Goal: Task Accomplishment & Management: Complete application form

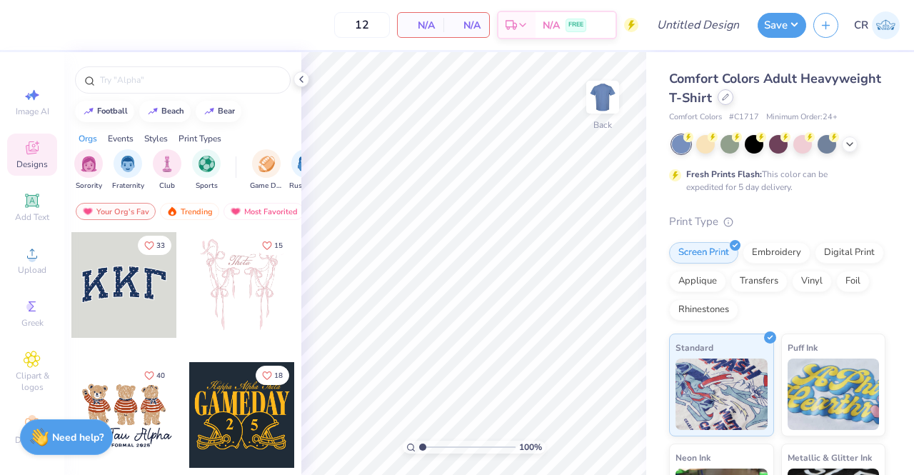
click at [729, 99] on icon at bounding box center [725, 97] width 7 height 7
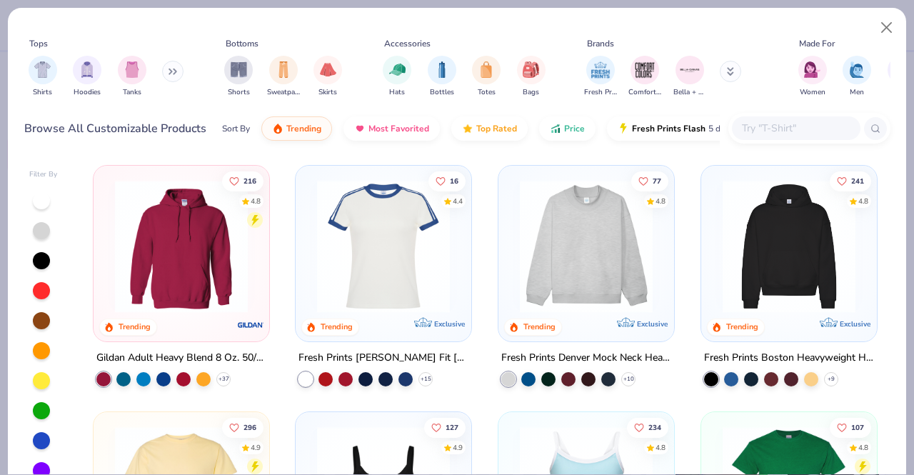
click at [805, 132] on input "text" at bounding box center [795, 128] width 110 height 16
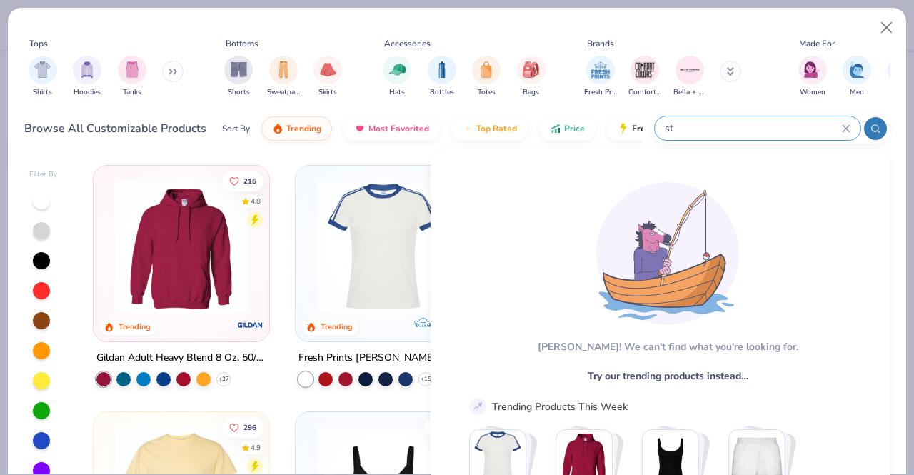
type input "s"
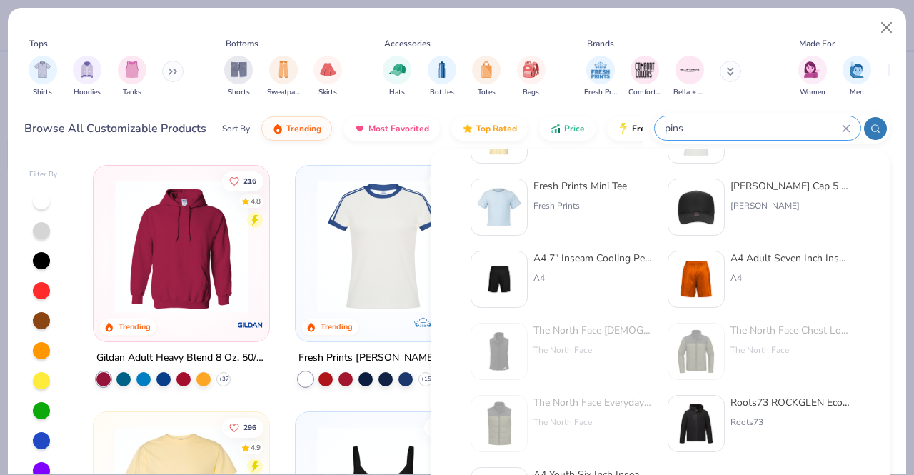
scroll to position [386, 0]
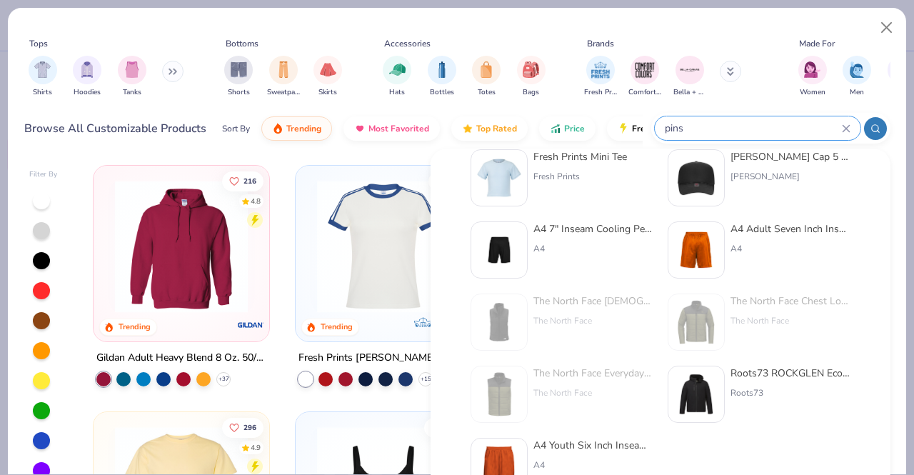
type input "pins"
click at [688, 263] on img at bounding box center [696, 250] width 44 height 44
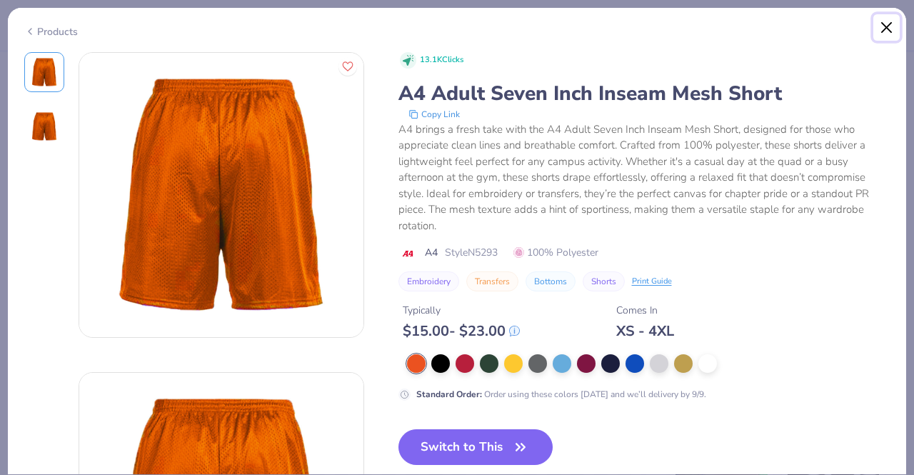
click at [894, 21] on button "Close" at bounding box center [886, 27] width 27 height 27
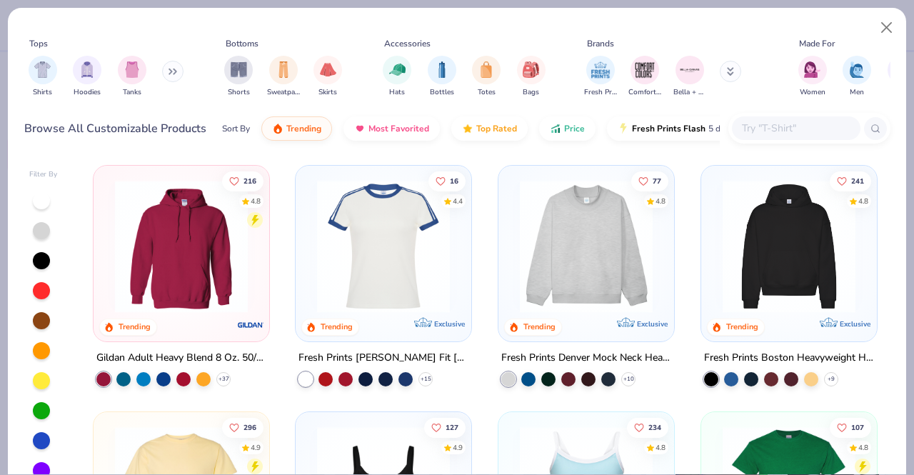
click at [817, 132] on input "text" at bounding box center [795, 128] width 110 height 16
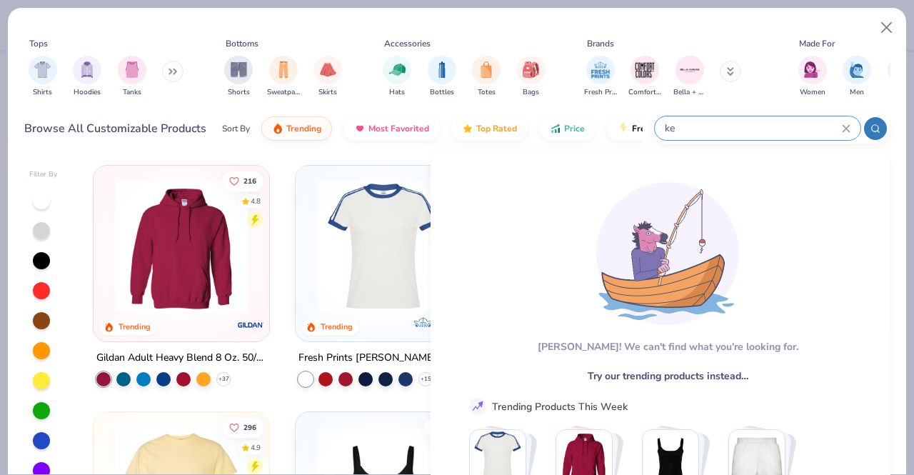
type input "k"
type input "s"
type input "S"
type input "P"
type input "K"
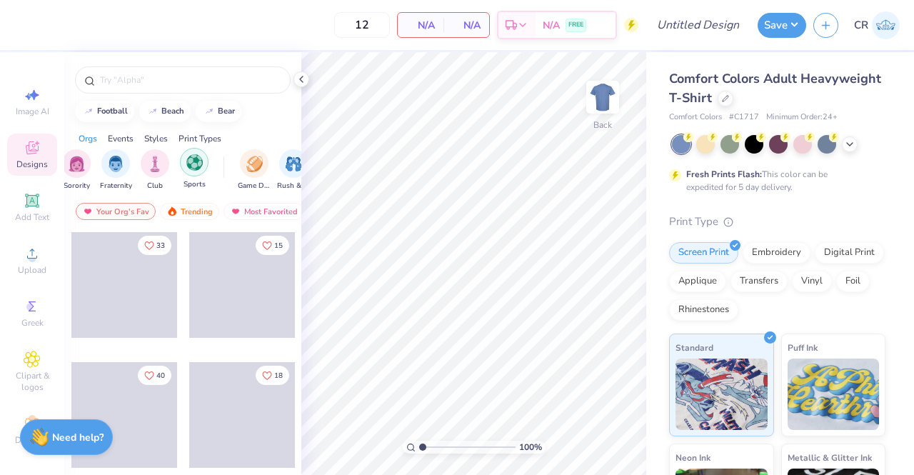
scroll to position [0, 13]
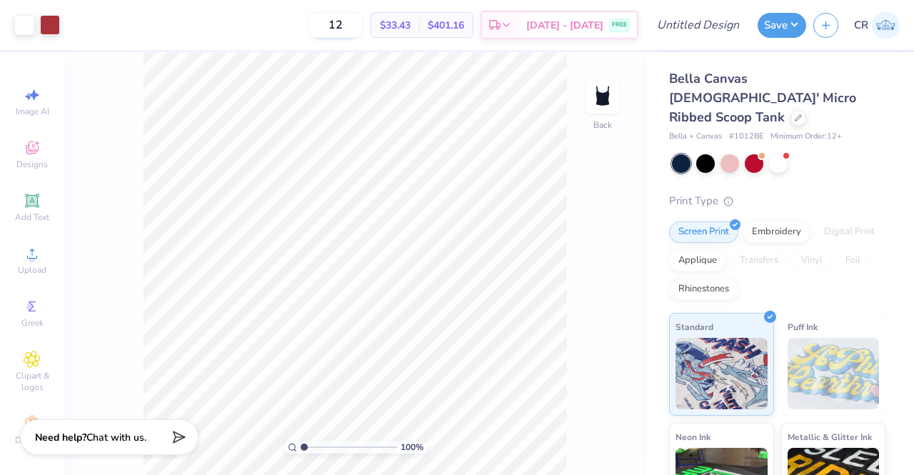
click at [363, 22] on input "12" at bounding box center [336, 25] width 56 height 26
type input "1"
type input "100"
click at [731, 28] on input "Design Title" at bounding box center [715, 25] width 70 height 29
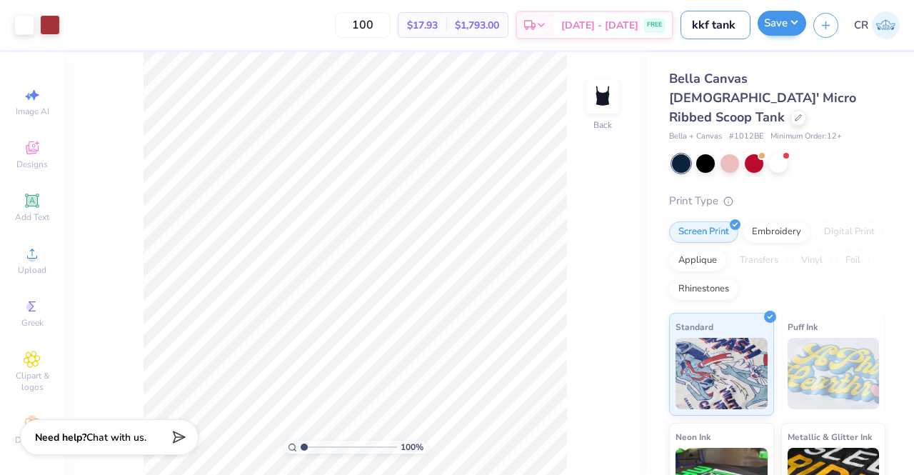
type input "kkf tank"
click at [795, 26] on button "Save" at bounding box center [782, 23] width 49 height 25
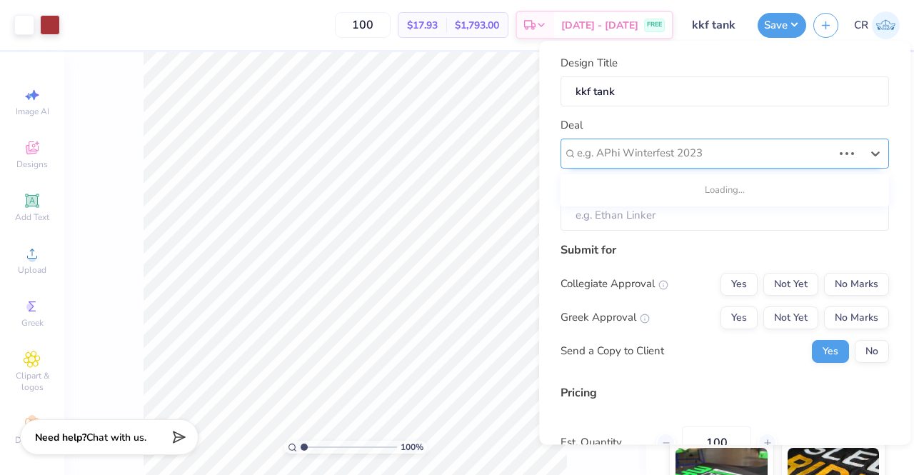
click at [760, 166] on div "e.g. APhi Winterfest 2023" at bounding box center [725, 154] width 328 height 30
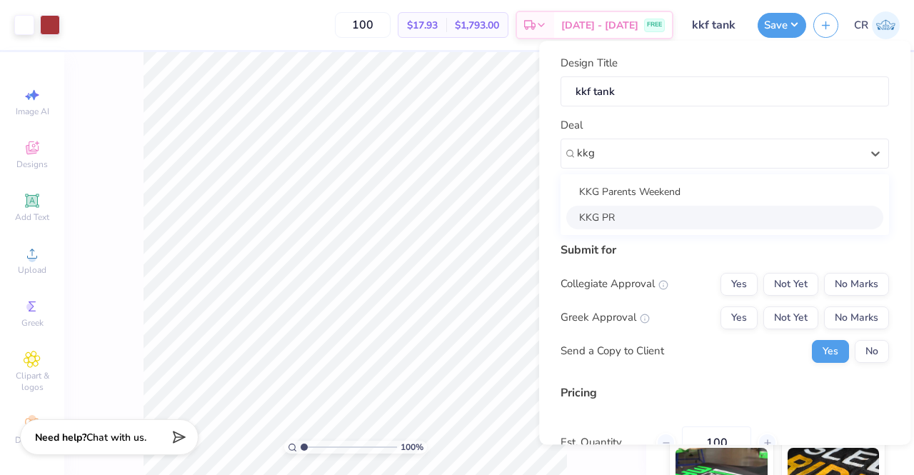
click at [725, 219] on div "KKG PR" at bounding box center [724, 218] width 317 height 24
type input "kkg"
type input "[PERSON_NAME]"
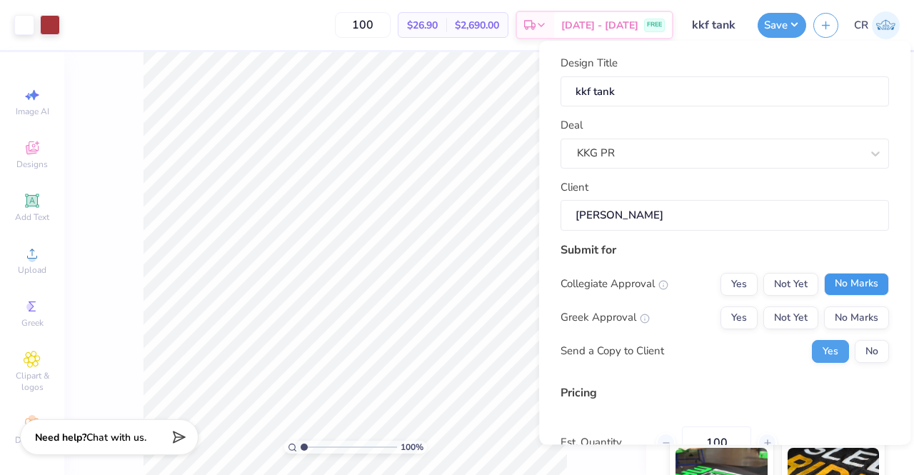
click at [841, 273] on button "No Marks" at bounding box center [856, 284] width 65 height 23
click at [735, 311] on button "Yes" at bounding box center [738, 317] width 37 height 23
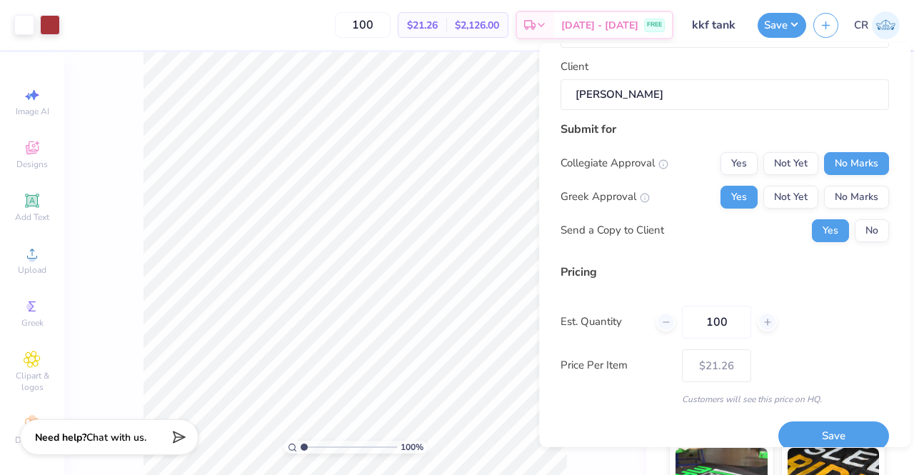
scroll to position [139, 0]
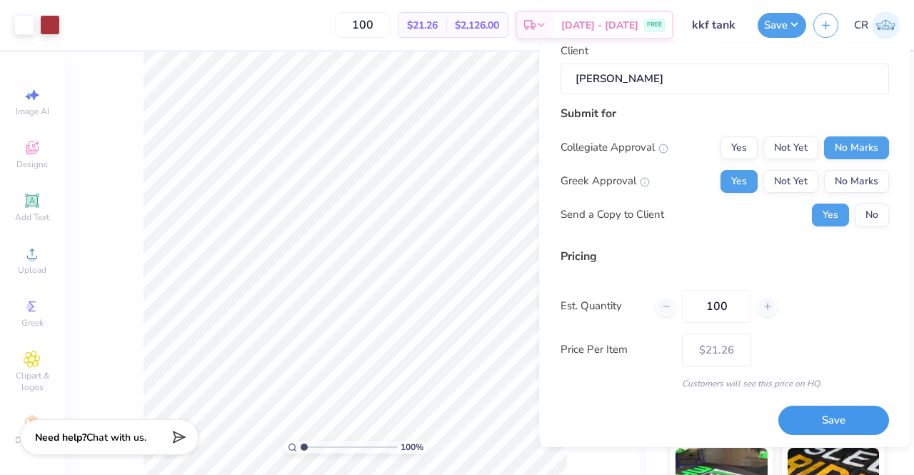
click at [813, 410] on button "Save" at bounding box center [833, 420] width 111 height 29
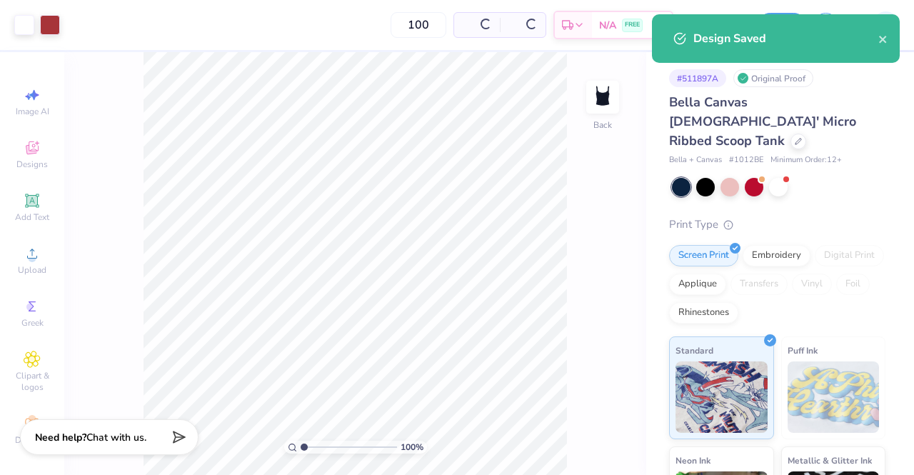
type input "$17.93"
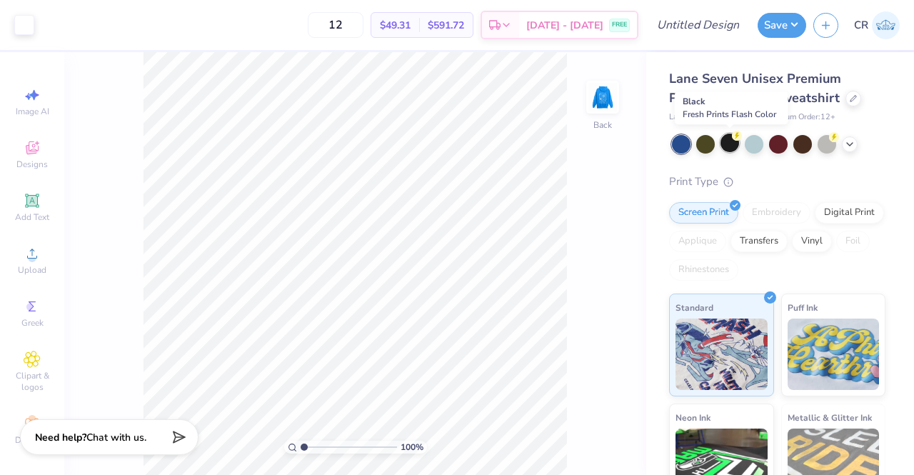
click at [725, 138] on div at bounding box center [729, 143] width 19 height 19
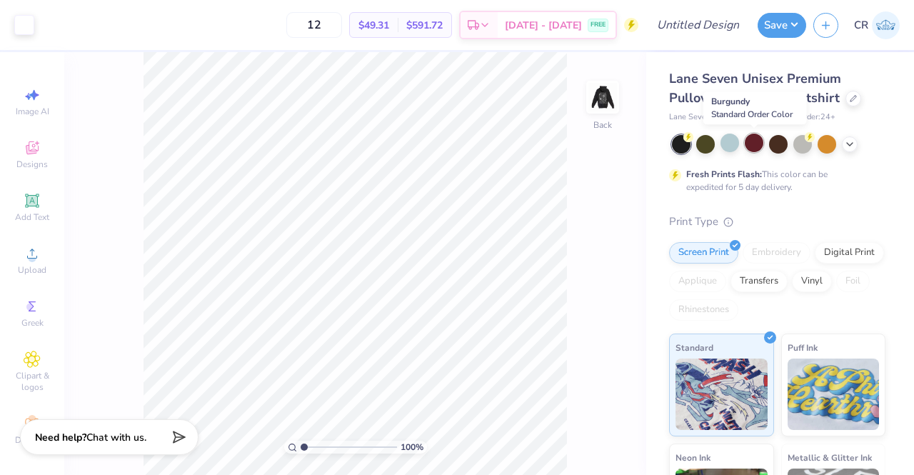
click at [755, 143] on div at bounding box center [754, 143] width 19 height 19
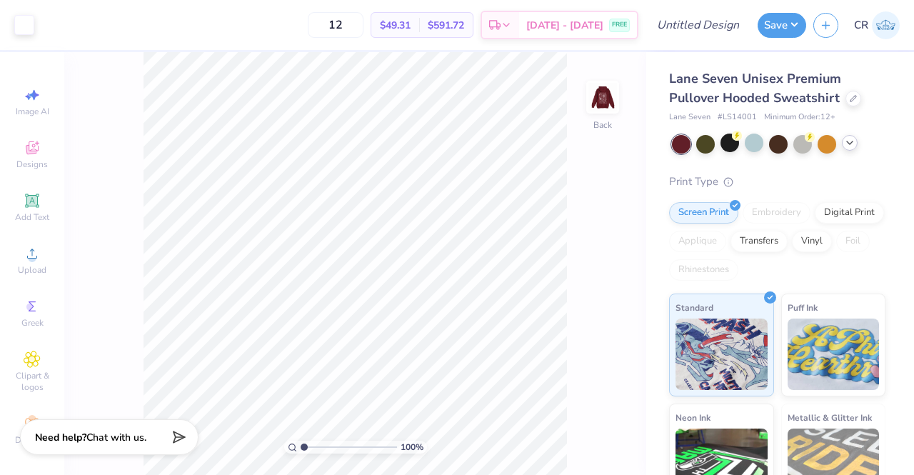
click at [844, 142] on icon at bounding box center [849, 142] width 11 height 11
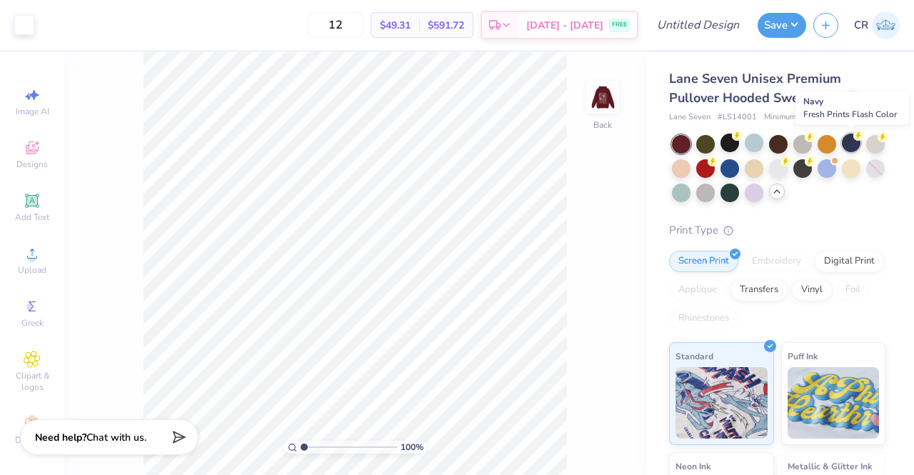
click at [847, 139] on div at bounding box center [851, 143] width 19 height 19
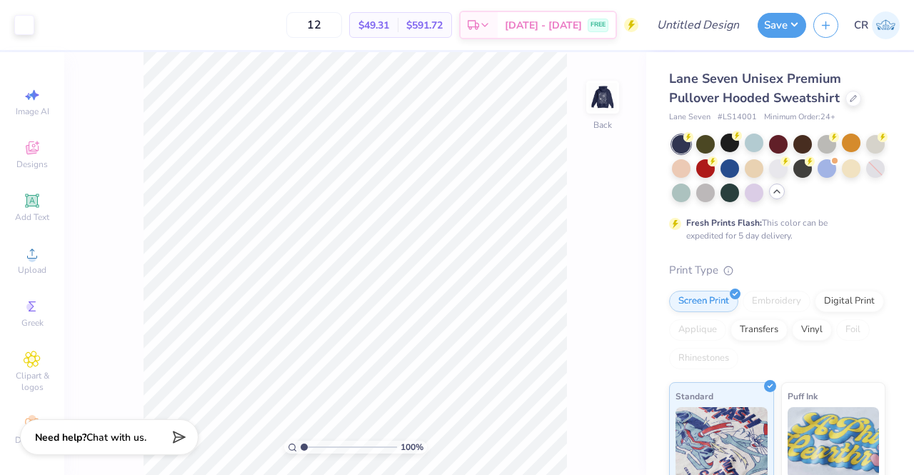
drag, startPoint x: 361, startPoint y: 24, endPoint x: 246, endPoint y: 23, distance: 115.7
click at [246, 23] on div "12 $49.31 Per Item $591.72 Total Est. Delivery Sep 7 - 10 FREE" at bounding box center [339, 25] width 597 height 50
type input "100"
click at [699, 28] on input "Design Title" at bounding box center [715, 25] width 70 height 29
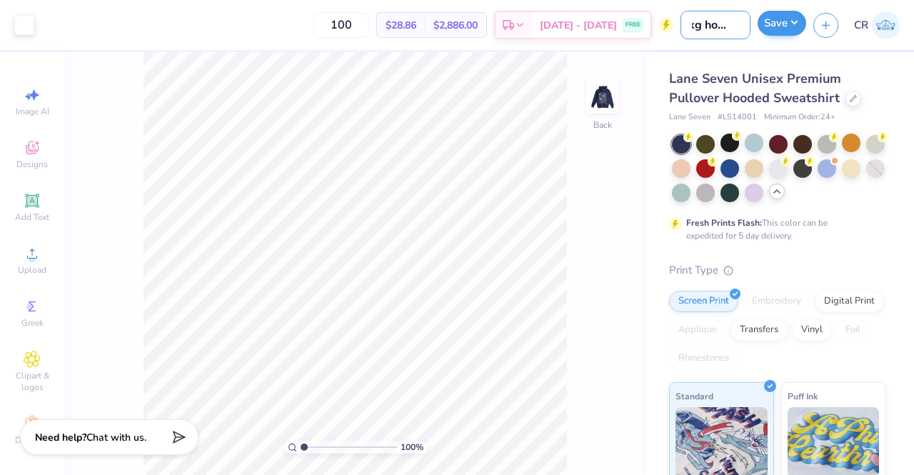
type input "kkg hoodie"
click at [769, 15] on button "Save" at bounding box center [782, 23] width 49 height 25
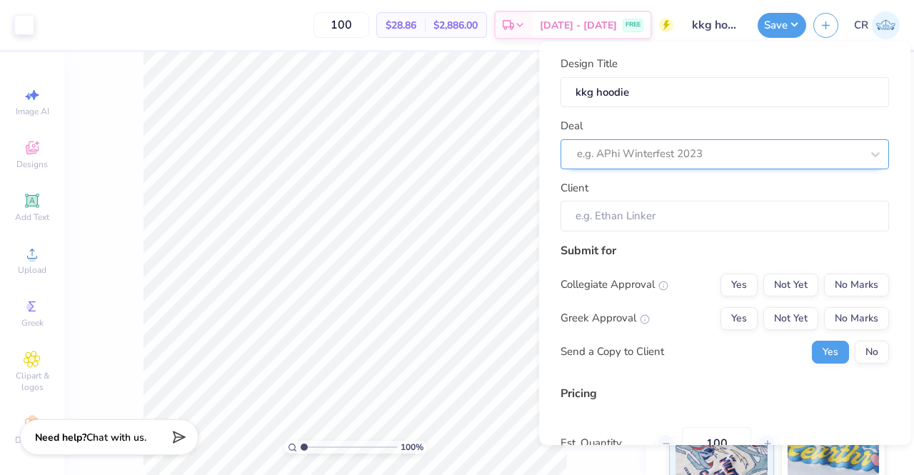
click at [698, 149] on div at bounding box center [719, 153] width 284 height 19
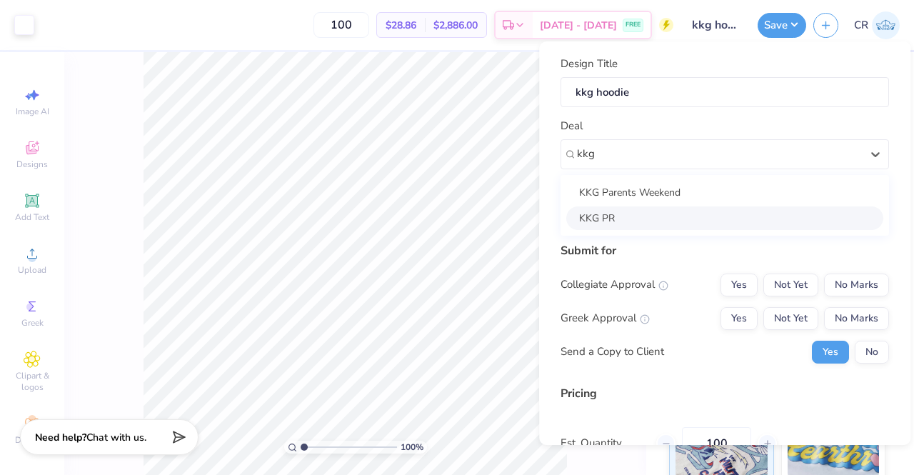
click at [670, 221] on div "KKG PR" at bounding box center [724, 218] width 317 height 24
type input "kkg"
type input "[PERSON_NAME]"
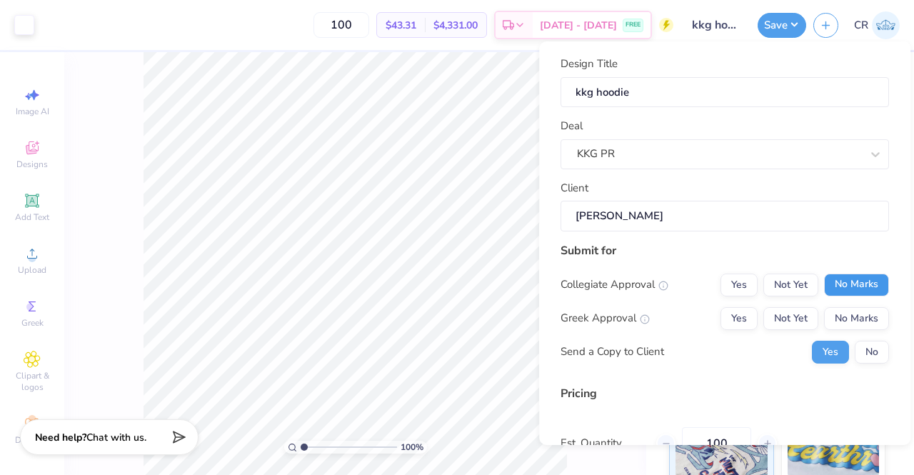
click at [830, 278] on button "No Marks" at bounding box center [856, 284] width 65 height 23
click at [737, 316] on button "Yes" at bounding box center [738, 318] width 37 height 23
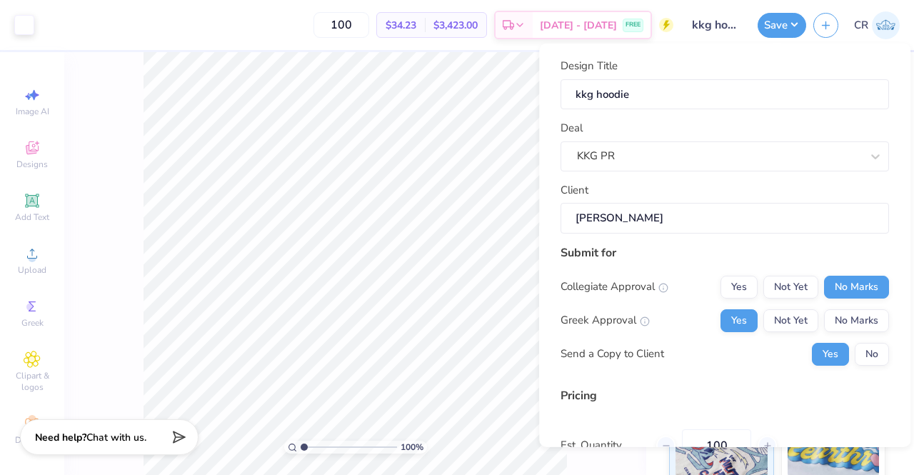
scroll to position [139, 0]
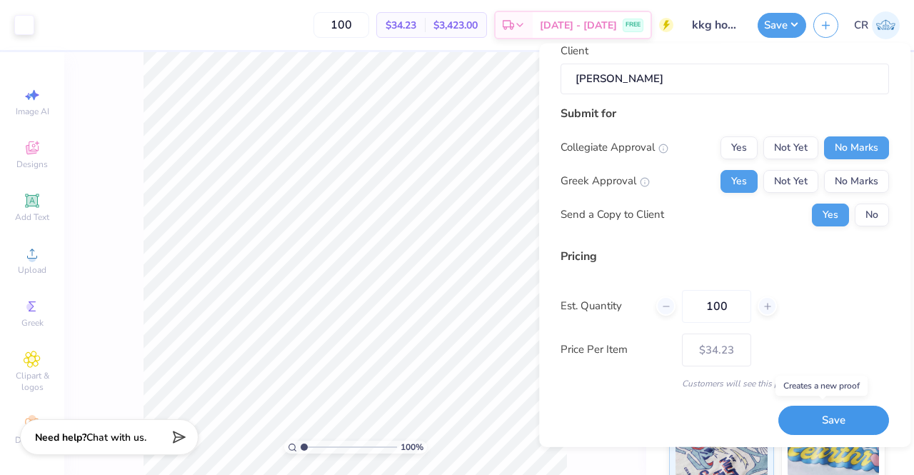
click at [798, 419] on button "Save" at bounding box center [833, 420] width 111 height 29
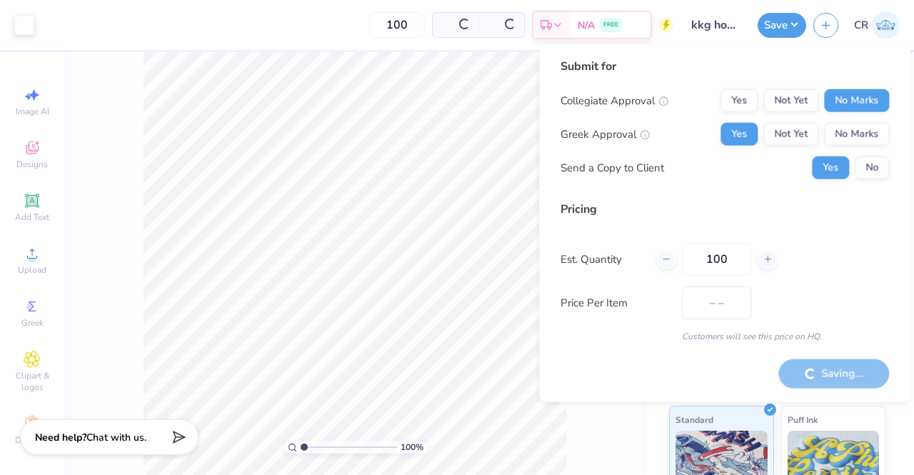
type input "$28.86"
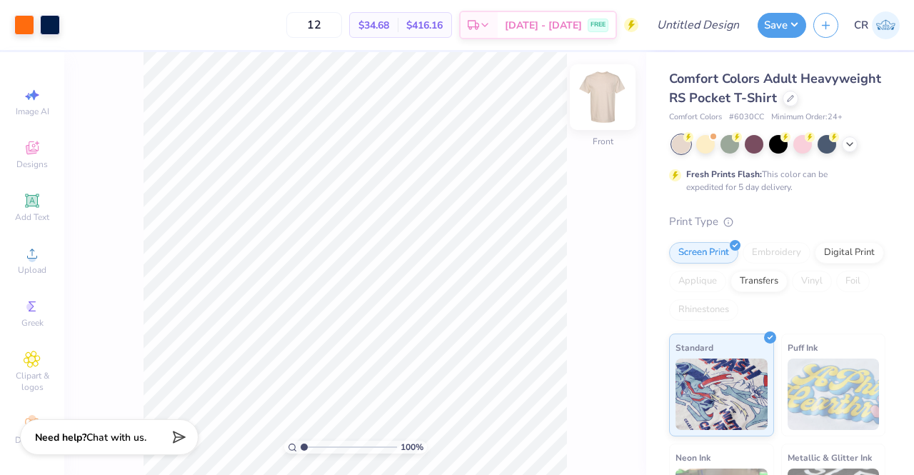
click at [601, 99] on img at bounding box center [602, 97] width 57 height 57
click at [44, 164] on div "Designs" at bounding box center [32, 155] width 50 height 42
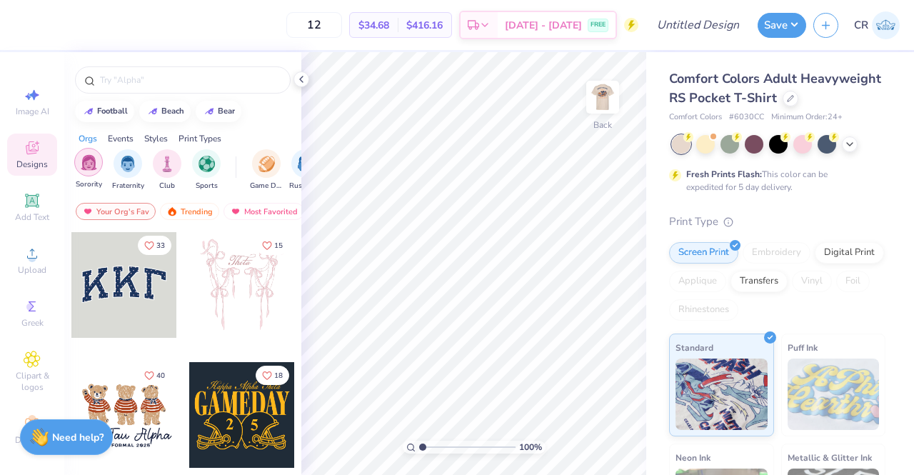
click at [99, 166] on div "filter for Sorority" at bounding box center [88, 162] width 29 height 29
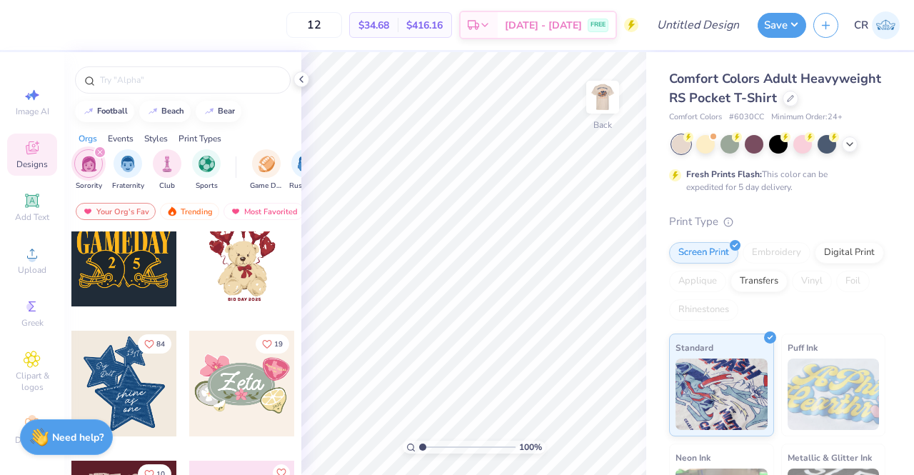
scroll to position [158, 0]
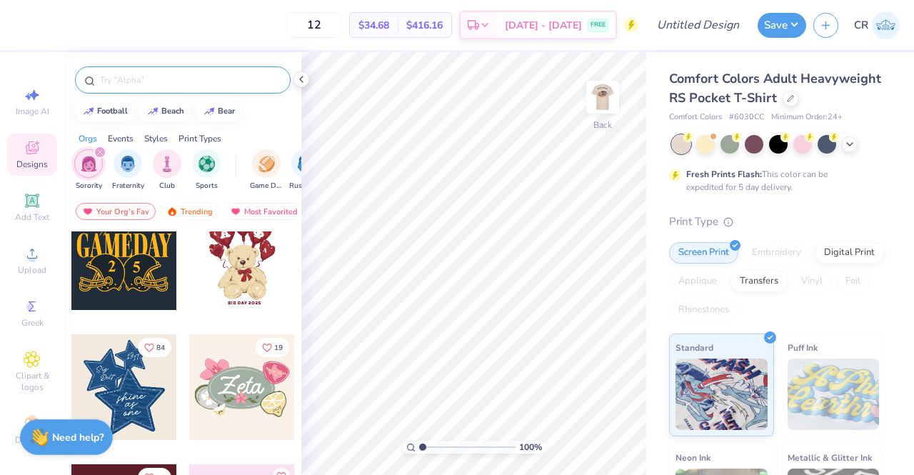
click at [231, 91] on div at bounding box center [183, 79] width 216 height 27
click at [230, 88] on div at bounding box center [183, 79] width 216 height 27
click at [238, 78] on input "text" at bounding box center [190, 80] width 183 height 14
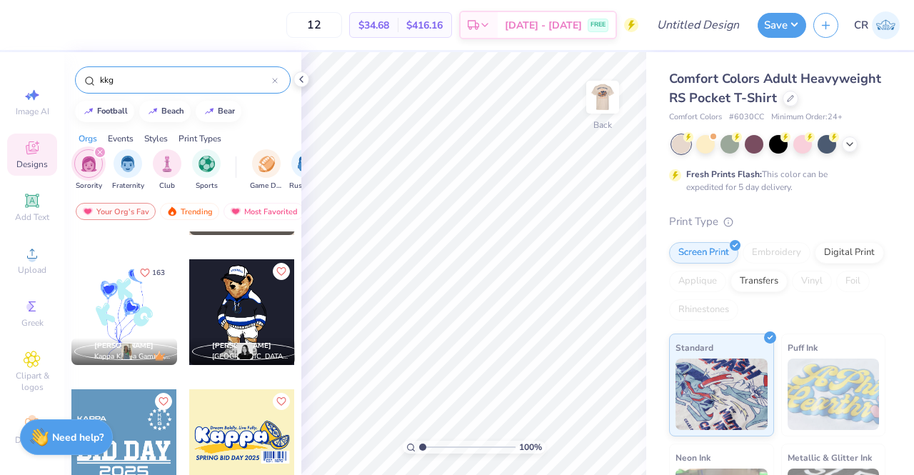
scroll to position [498, 0]
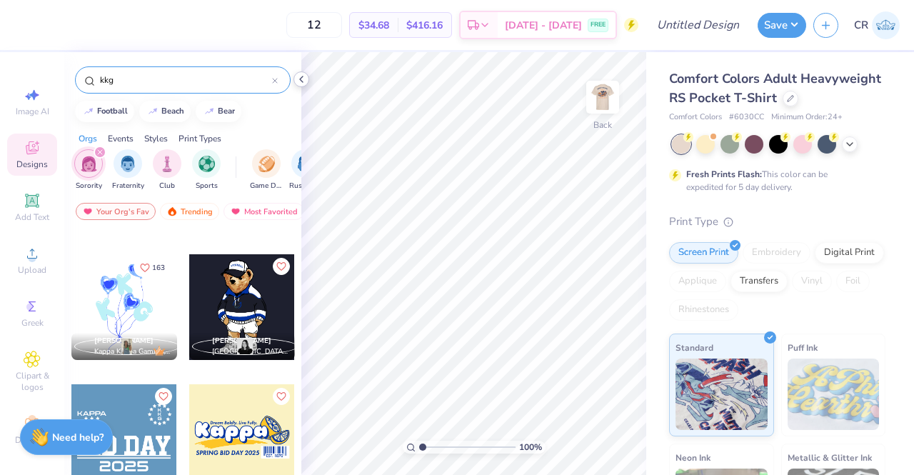
type input "kkg"
click at [298, 81] on icon at bounding box center [301, 79] width 11 height 11
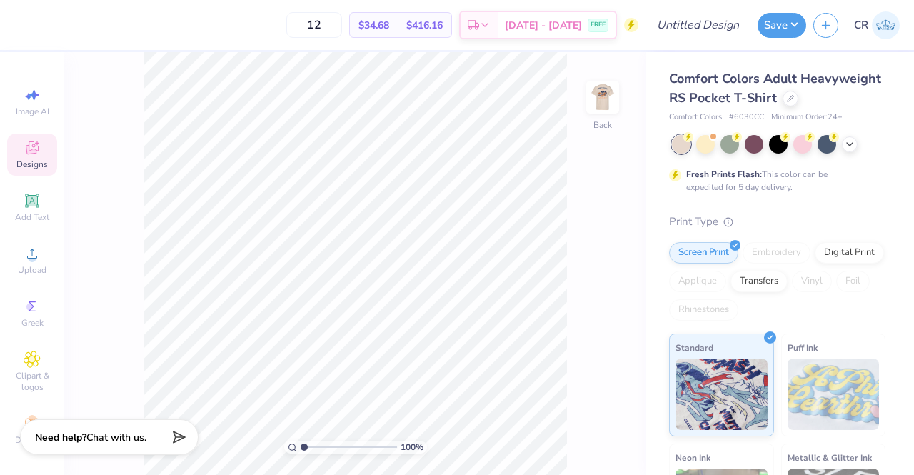
drag, startPoint x: 361, startPoint y: 21, endPoint x: 300, endPoint y: 31, distance: 62.1
click at [300, 31] on div "12 $34.68 Per Item $416.16 Total Est. Delivery [DATE] - [DATE] FREE" at bounding box center [329, 25] width 617 height 50
type input "100"
click at [721, 29] on input "Design Title" at bounding box center [715, 25] width 70 height 29
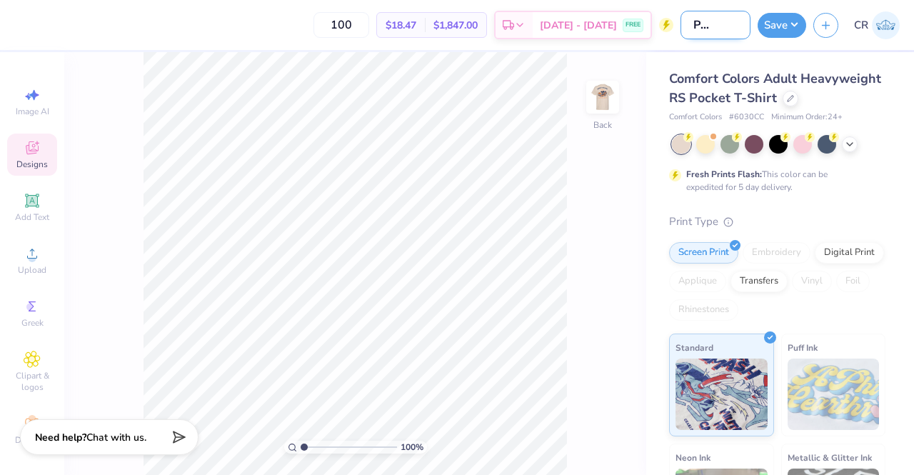
click at [714, 30] on input "kkg PW shirt" at bounding box center [715, 25] width 70 height 29
type input "kkg parents weekend shirt shirt"
click at [778, 26] on button "Save" at bounding box center [782, 23] width 49 height 25
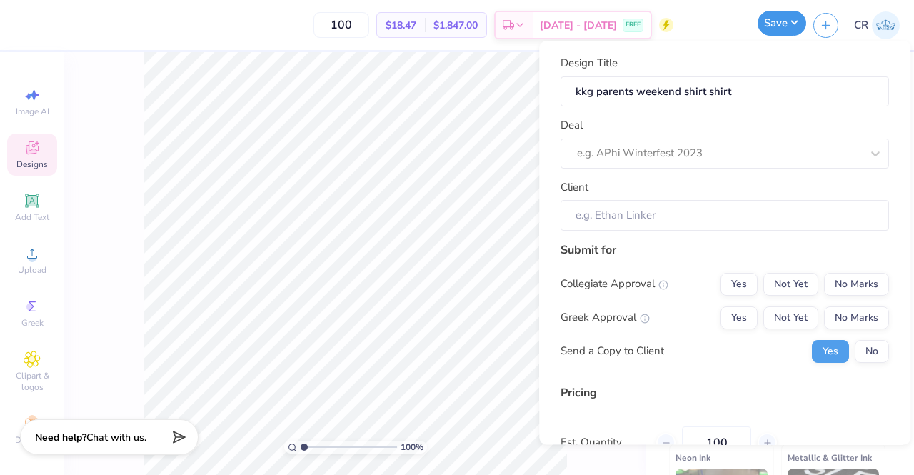
scroll to position [0, 0]
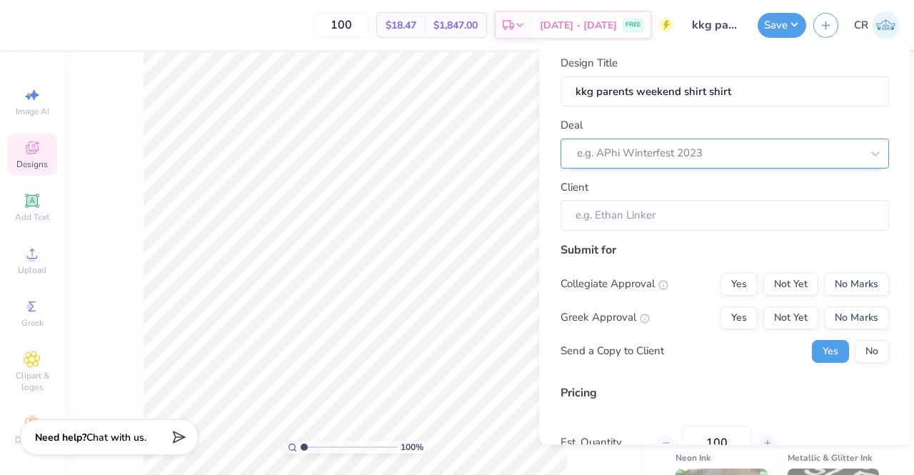
click at [743, 155] on div at bounding box center [719, 153] width 284 height 19
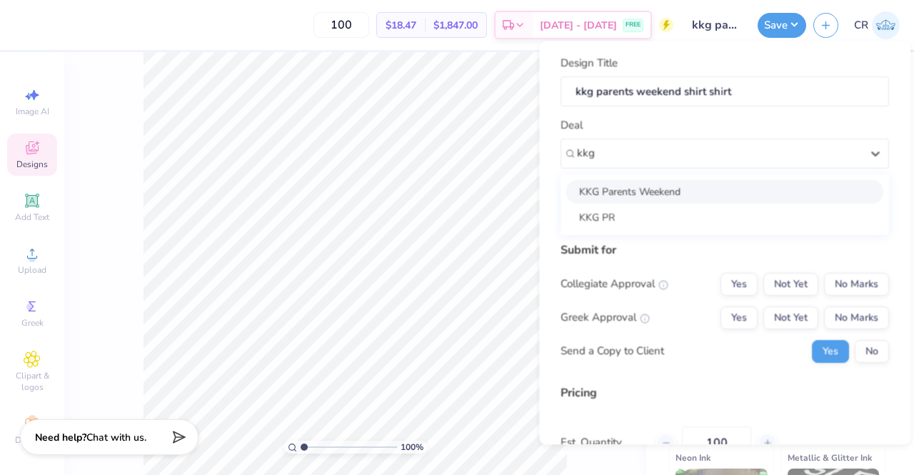
click at [716, 191] on div "KKG Parents Weekend" at bounding box center [724, 192] width 317 height 24
type input "kkg"
type input "[PERSON_NAME]"
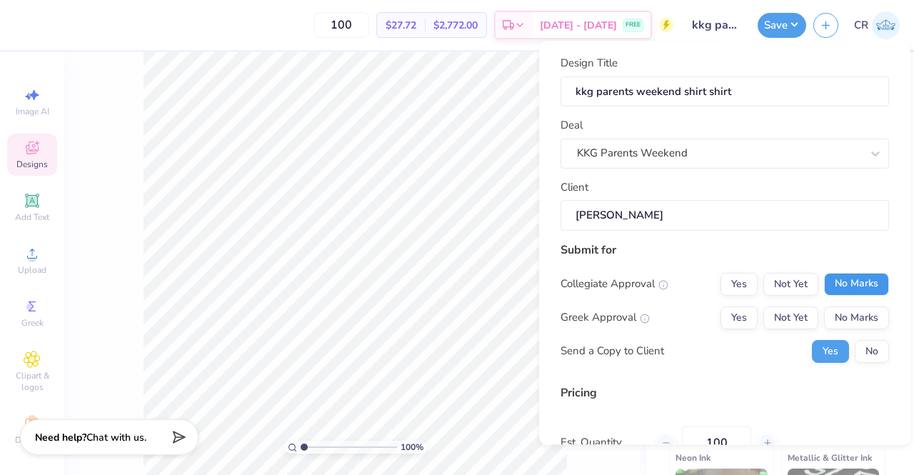
click at [825, 286] on button "No Marks" at bounding box center [856, 284] width 65 height 23
click at [738, 311] on button "Yes" at bounding box center [738, 317] width 37 height 23
click at [858, 352] on button "No" at bounding box center [872, 351] width 34 height 23
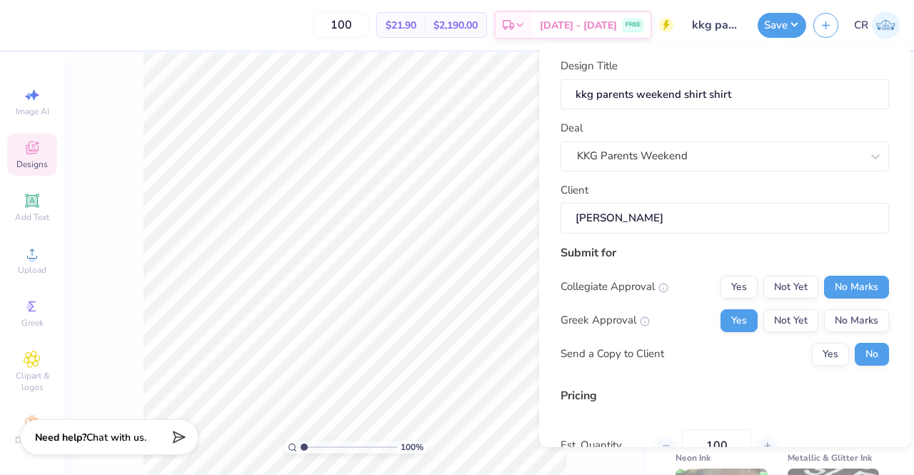
scroll to position [139, 0]
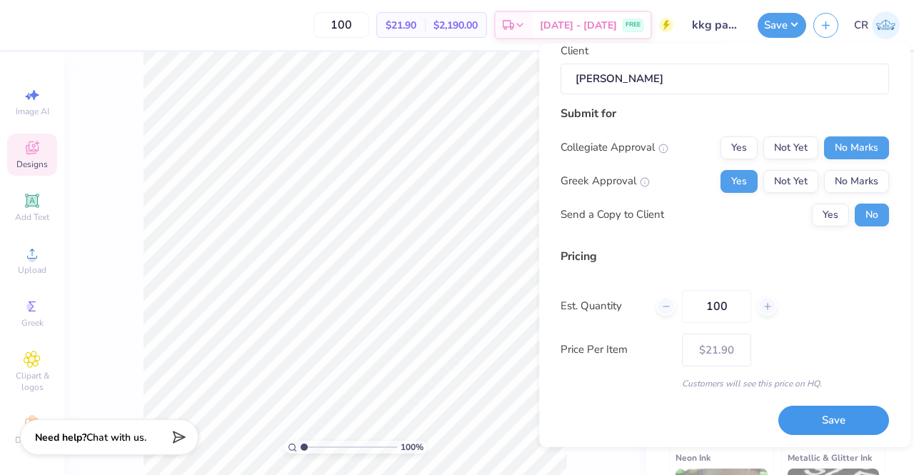
click at [810, 426] on button "Save" at bounding box center [833, 420] width 111 height 29
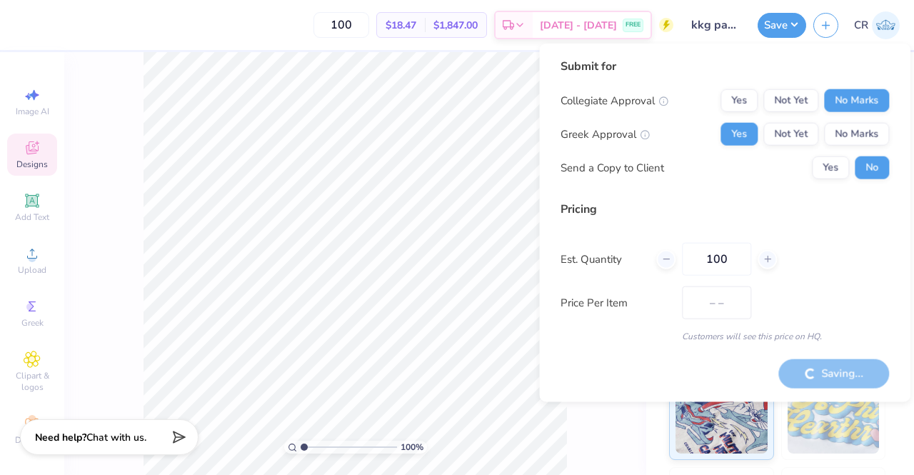
type input "$21.90"
